Goal: Task Accomplishment & Management: Manage account settings

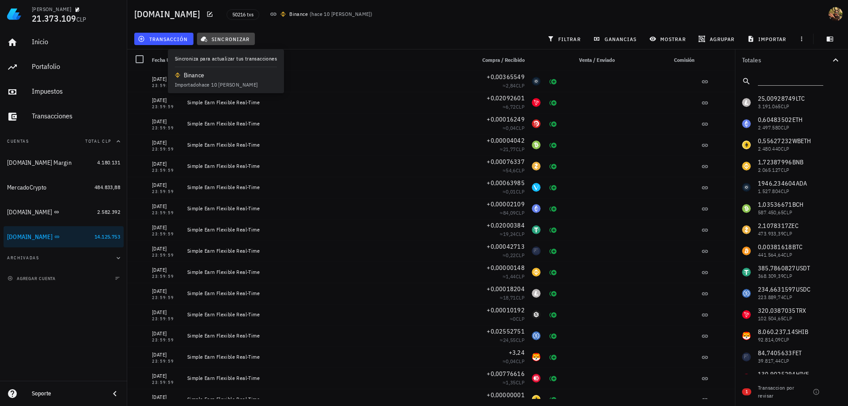
click at [239, 41] on span "sincronizar" at bounding box center [225, 38] width 47 height 7
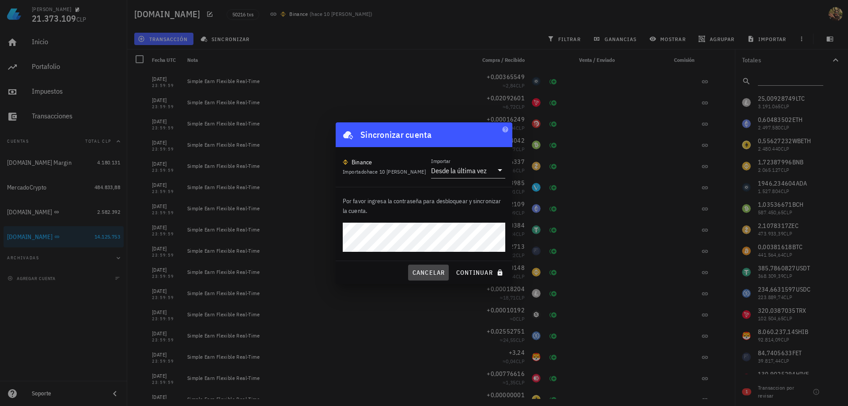
click at [430, 274] on span "cancelar" at bounding box center [428, 273] width 33 height 8
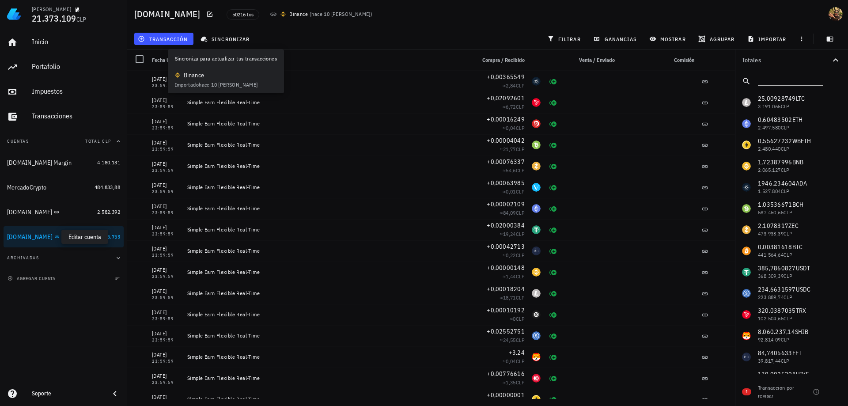
click at [63, 237] on icon "button" at bounding box center [65, 236] width 5 height 5
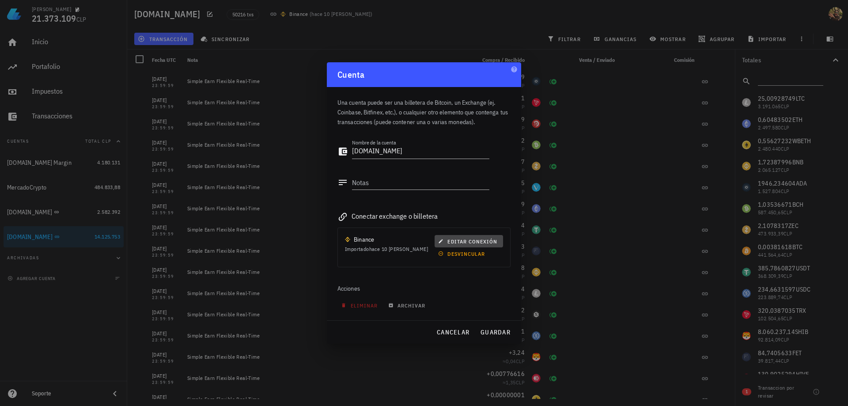
click at [477, 239] on span "editar conexión" at bounding box center [468, 241] width 57 height 7
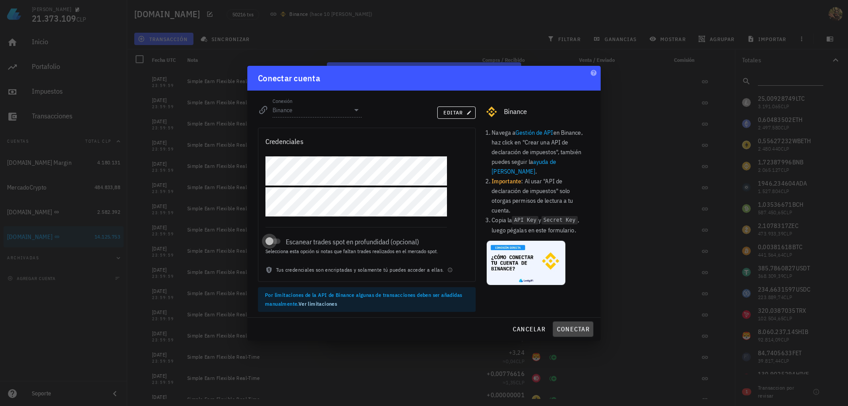
click at [562, 330] on span "conectar" at bounding box center [573, 329] width 33 height 8
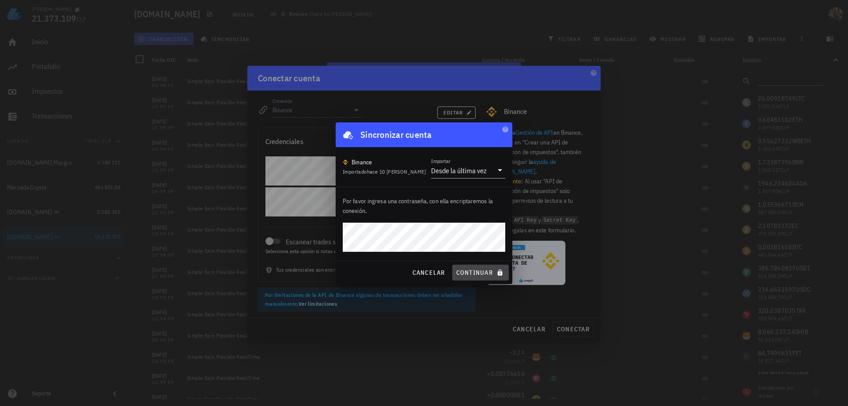
click at [489, 275] on span "continuar" at bounding box center [480, 273] width 49 height 8
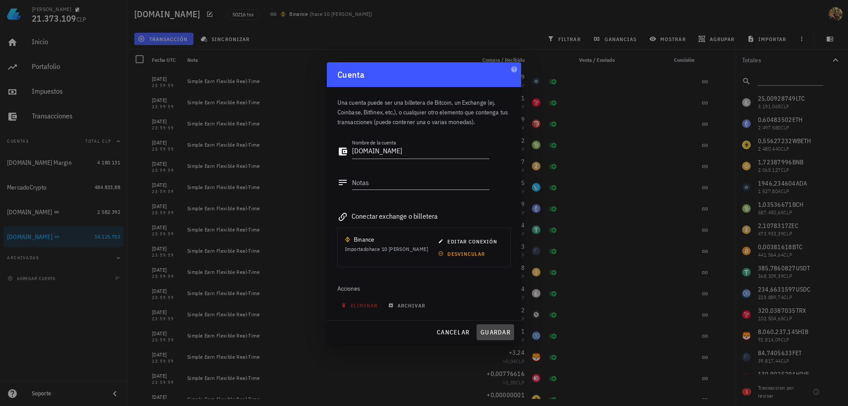
click at [502, 333] on span "guardar" at bounding box center [495, 332] width 30 height 8
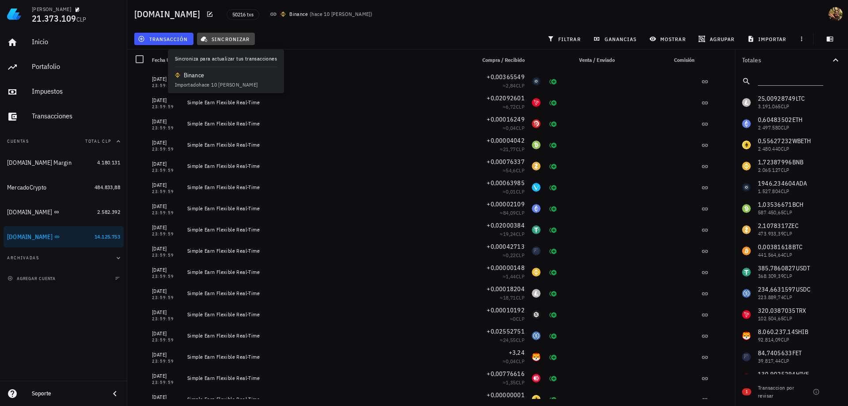
click at [238, 42] on button "sincronizar" at bounding box center [226, 39] width 58 height 12
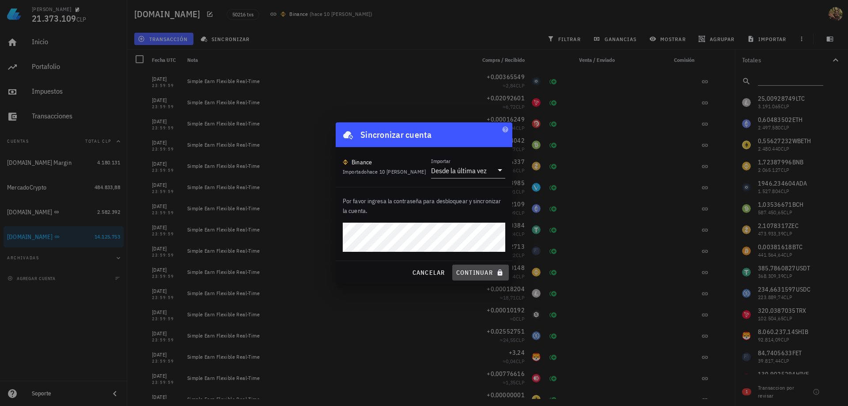
click at [478, 271] on span "continuar" at bounding box center [480, 273] width 49 height 8
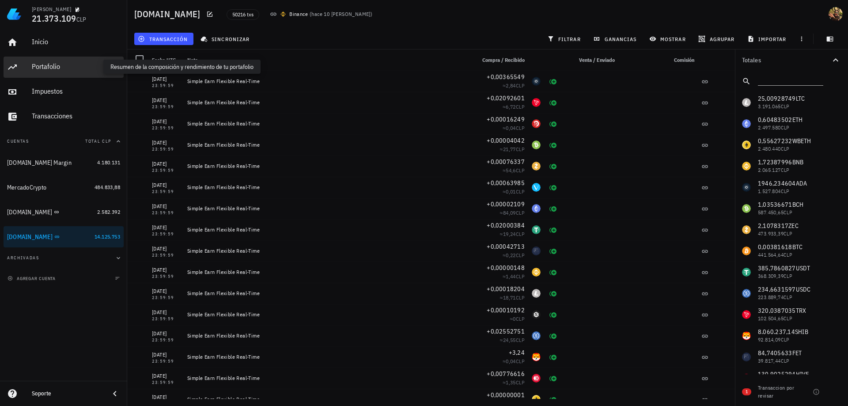
click at [43, 68] on div "Portafolio" at bounding box center [76, 66] width 88 height 8
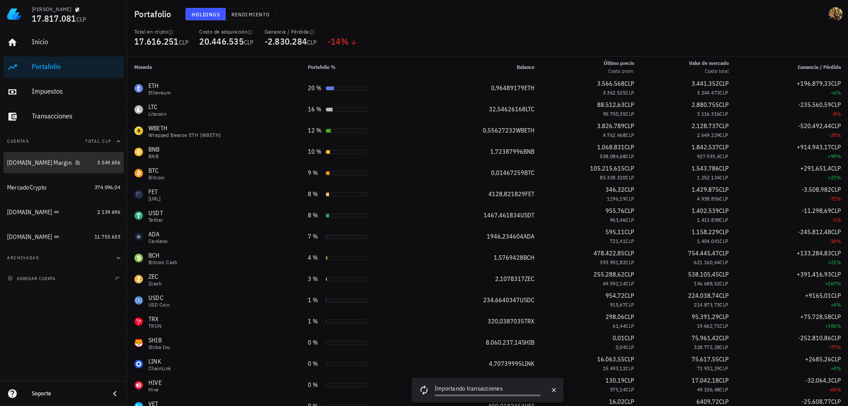
click at [27, 161] on div "[DOMAIN_NAME] Margin" at bounding box center [39, 163] width 65 height 8
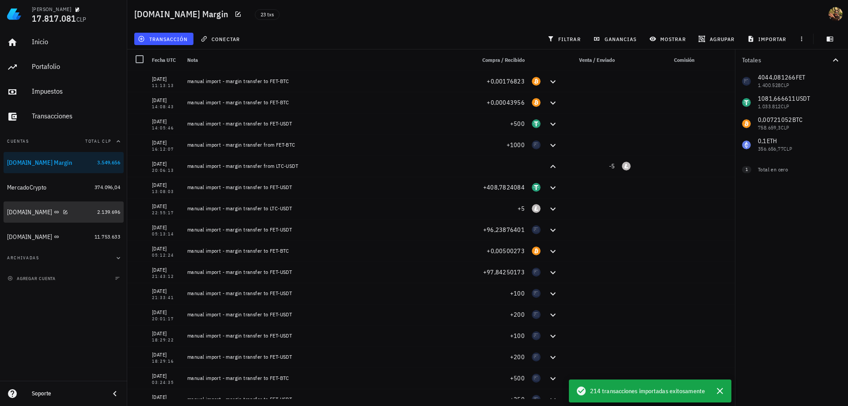
click at [16, 215] on div "[DOMAIN_NAME]" at bounding box center [29, 213] width 45 height 8
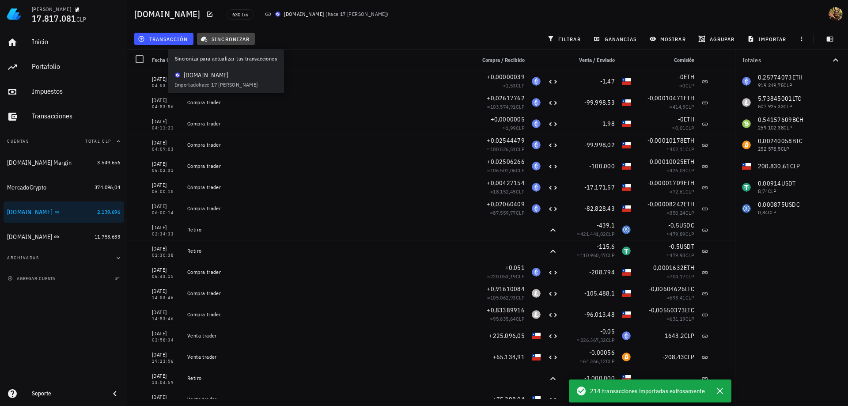
click at [228, 39] on span "sincronizar" at bounding box center [225, 38] width 47 height 7
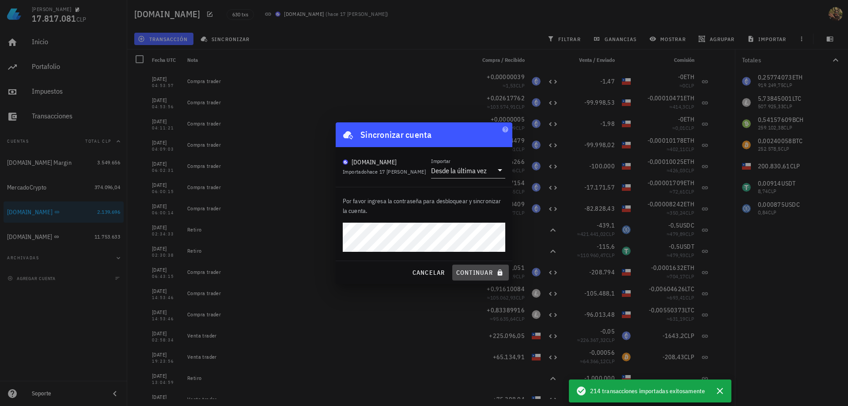
click at [465, 266] on button "continuar" at bounding box center [480, 273] width 57 height 16
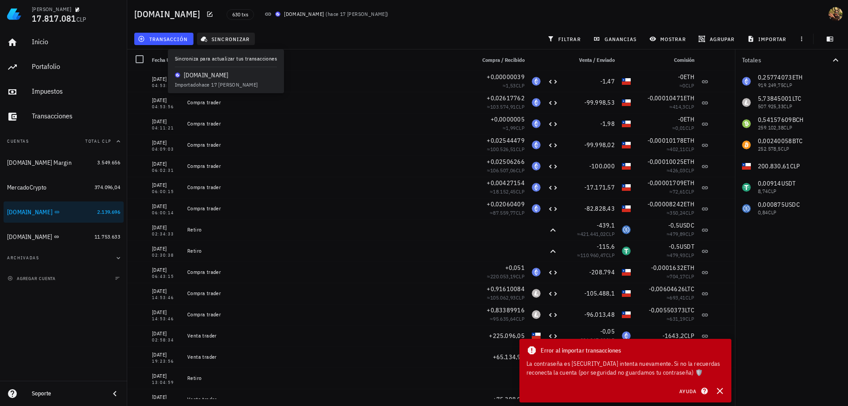
click at [242, 40] on span "sincronizar" at bounding box center [225, 38] width 47 height 7
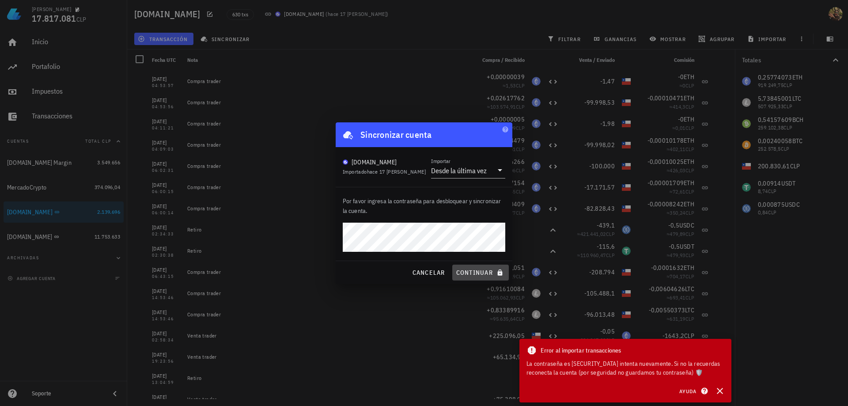
click at [482, 270] on span "continuar" at bounding box center [480, 273] width 49 height 8
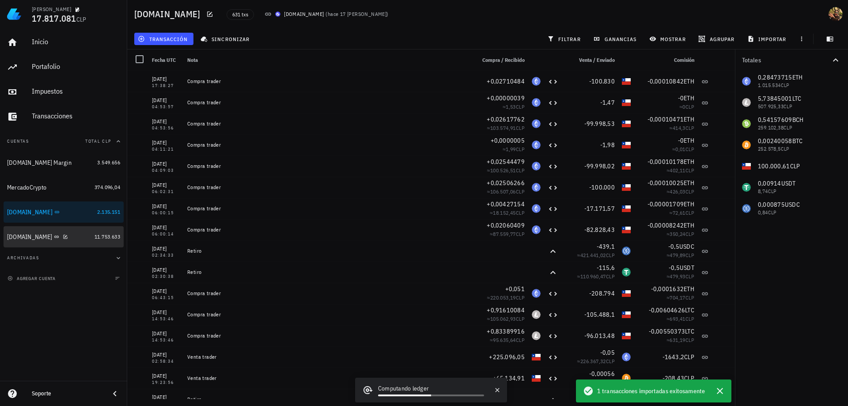
click at [26, 237] on div "[DOMAIN_NAME]" at bounding box center [29, 237] width 45 height 8
